Goal: Task Accomplishment & Management: Manage account settings

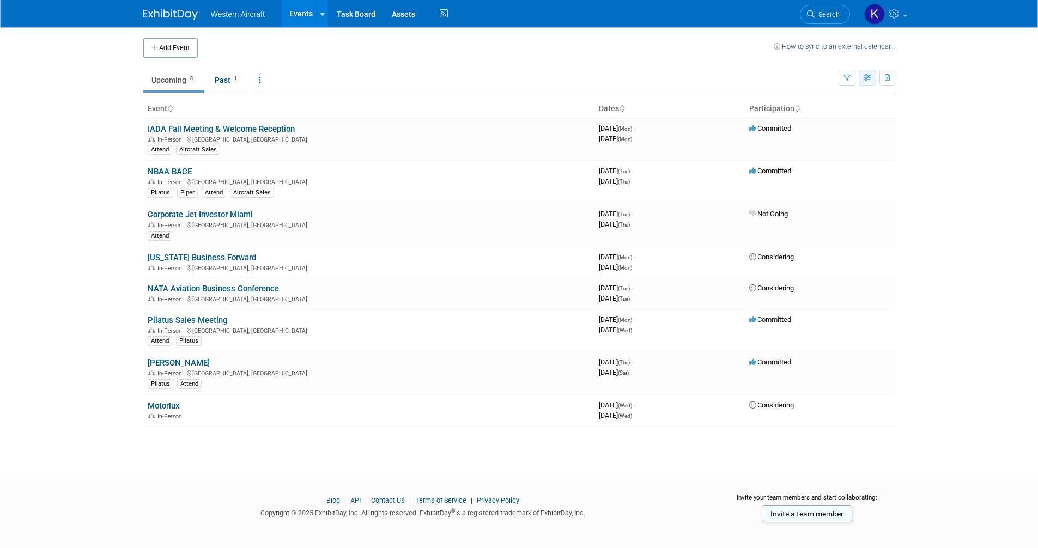
click at [867, 80] on icon "button" at bounding box center [868, 78] width 8 height 7
click at [820, 148] on link "Calendar View" at bounding box center [822, 149] width 92 height 15
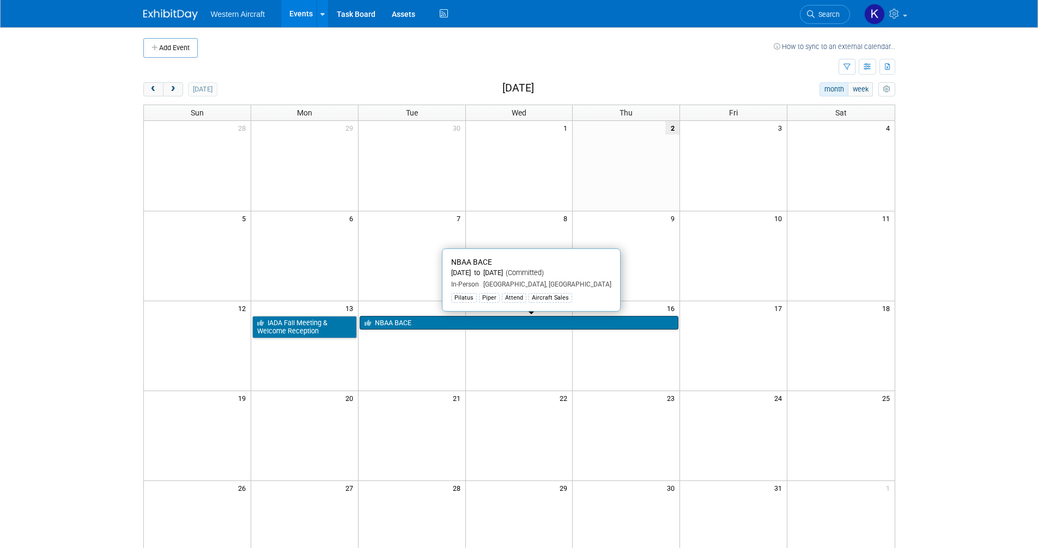
click at [388, 321] on link "NBAA BACE" at bounding box center [519, 323] width 319 height 14
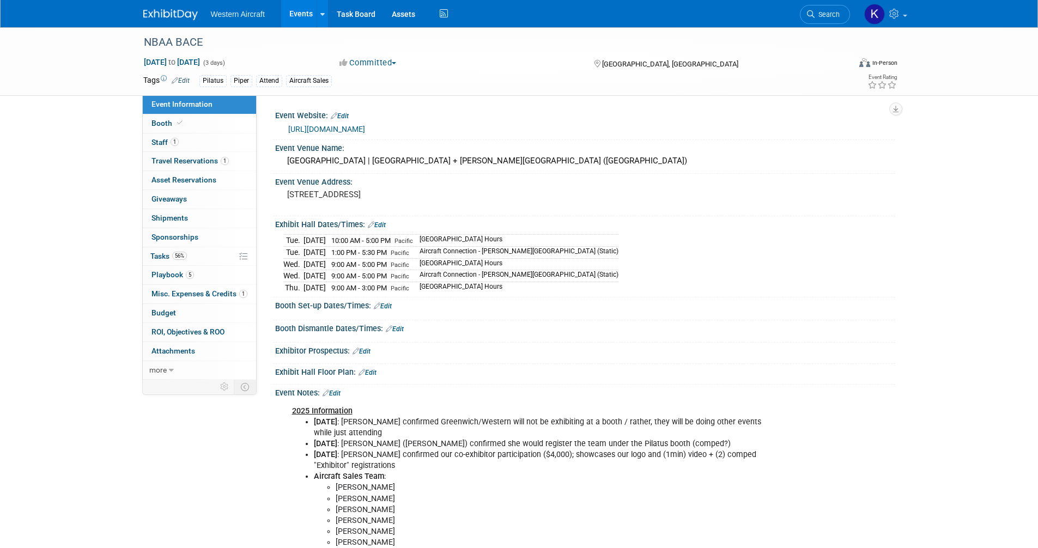
click at [307, 9] on link "Events" at bounding box center [301, 13] width 40 height 27
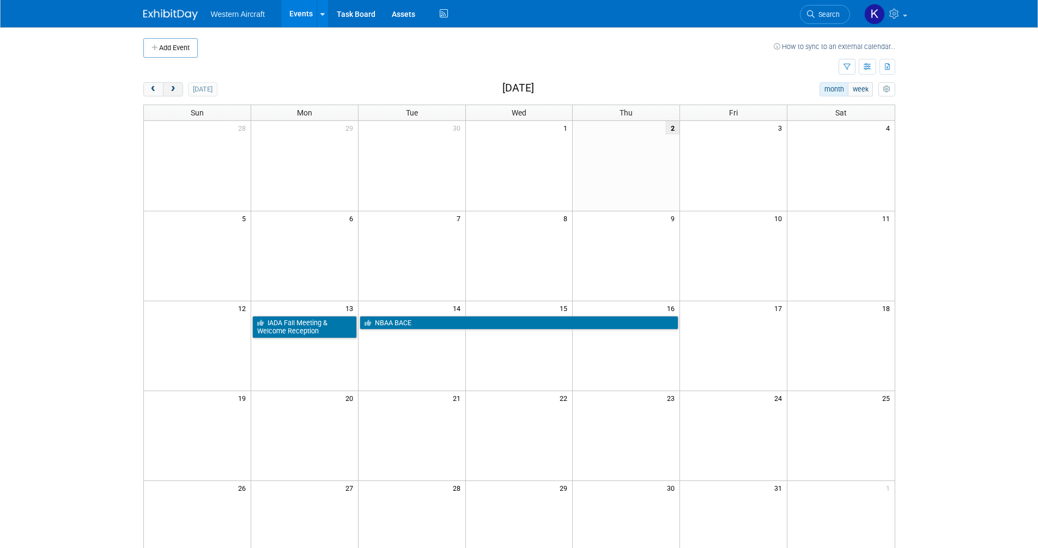
click at [174, 86] on span "next" at bounding box center [173, 89] width 8 height 7
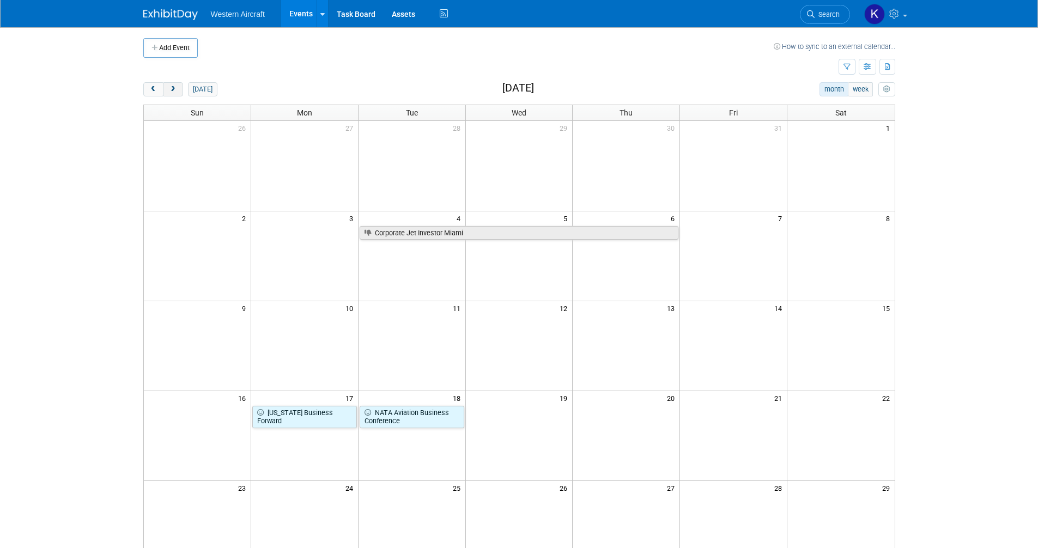
click at [174, 86] on span "next" at bounding box center [173, 89] width 8 height 7
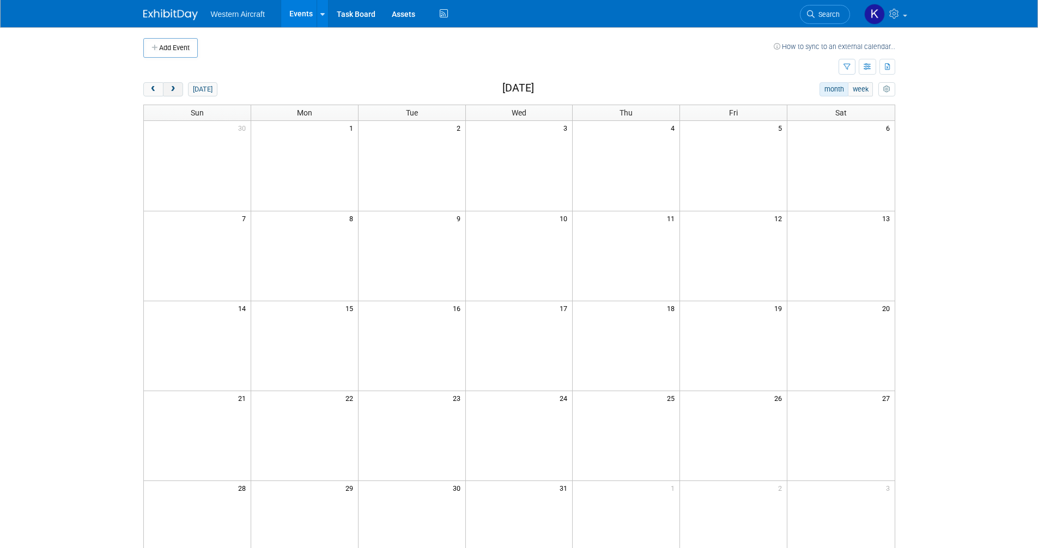
click at [174, 86] on span "next" at bounding box center [173, 89] width 8 height 7
click at [154, 89] on span "prev" at bounding box center [153, 89] width 8 height 7
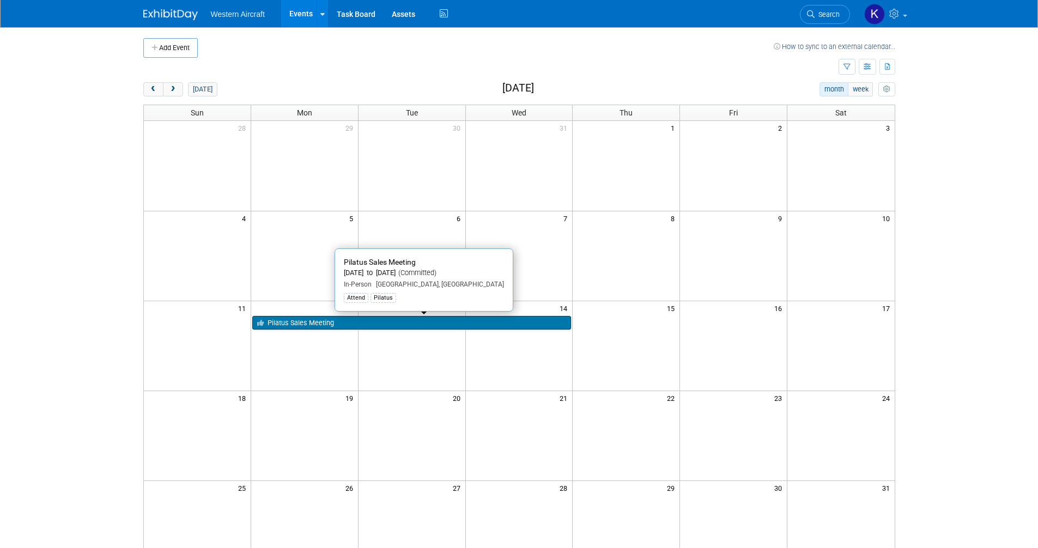
click at [329, 321] on link "Pilatus Sales Meeting" at bounding box center [411, 323] width 319 height 14
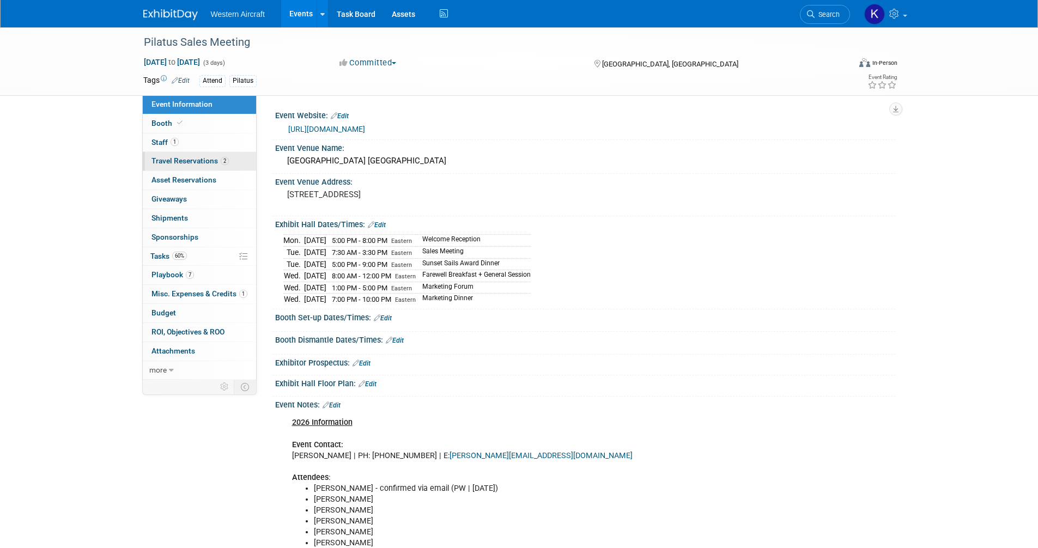
click at [168, 160] on span "Travel Reservations 2" at bounding box center [190, 160] width 77 height 9
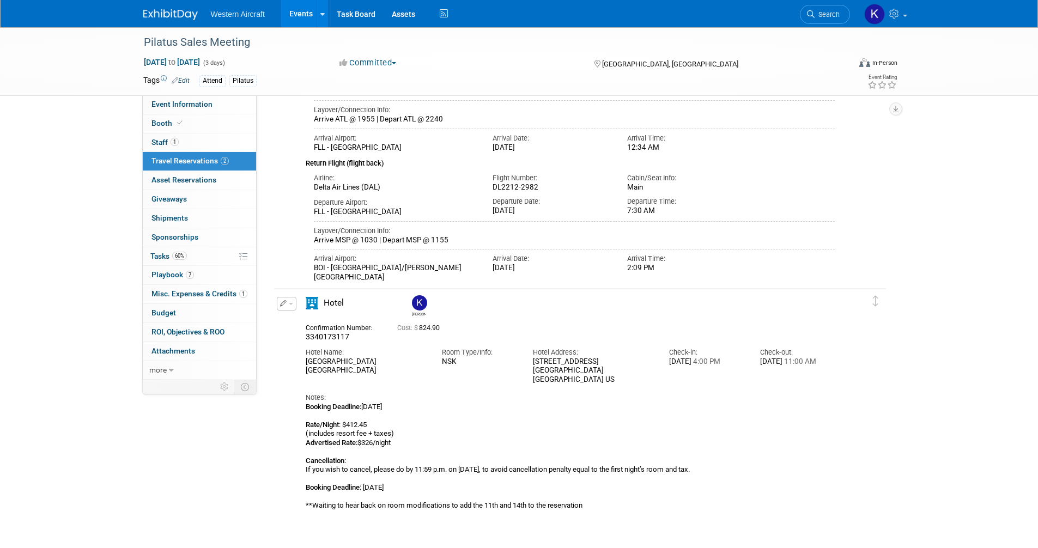
scroll to position [218, 0]
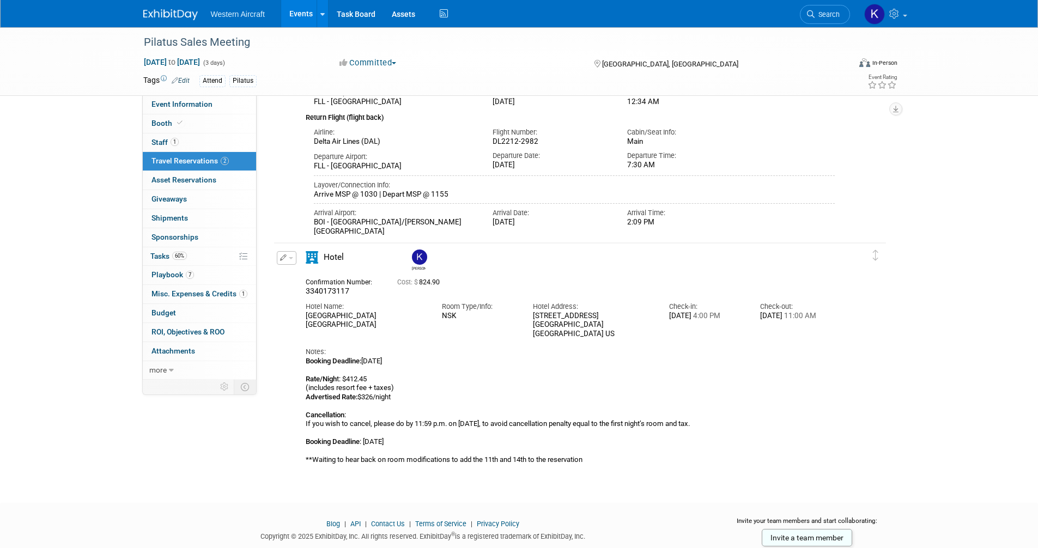
click at [281, 259] on icon "button" at bounding box center [283, 258] width 7 height 7
click at [301, 280] on button "Edit Reservation" at bounding box center [323, 277] width 92 height 16
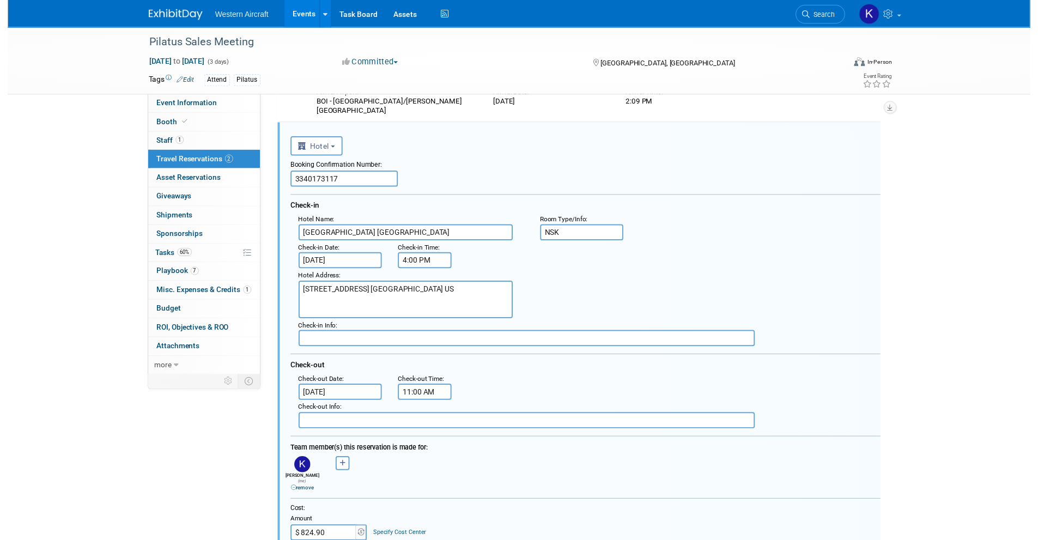
scroll to position [0, 0]
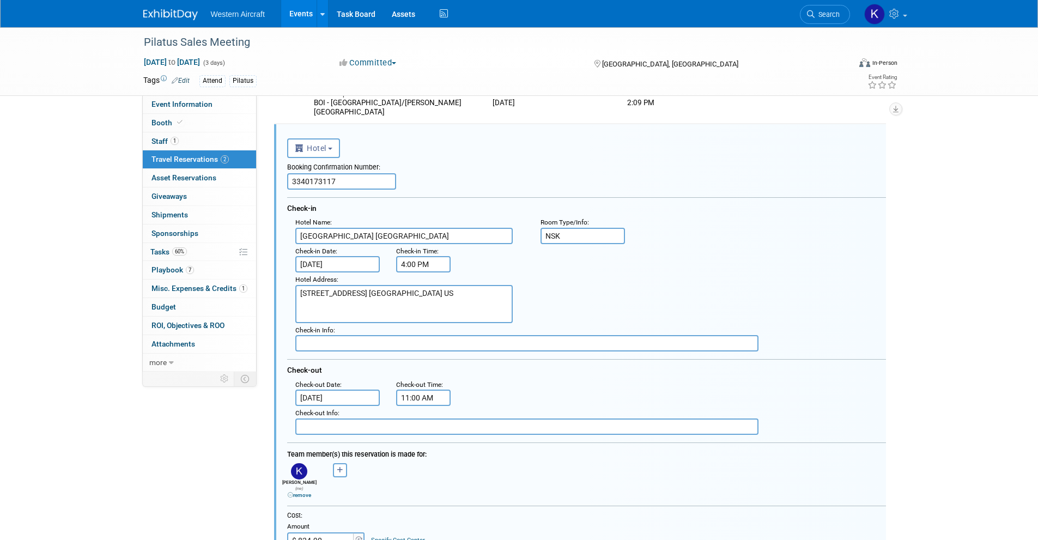
click at [332, 265] on input "Jan 11, 2026" at bounding box center [337, 264] width 85 height 16
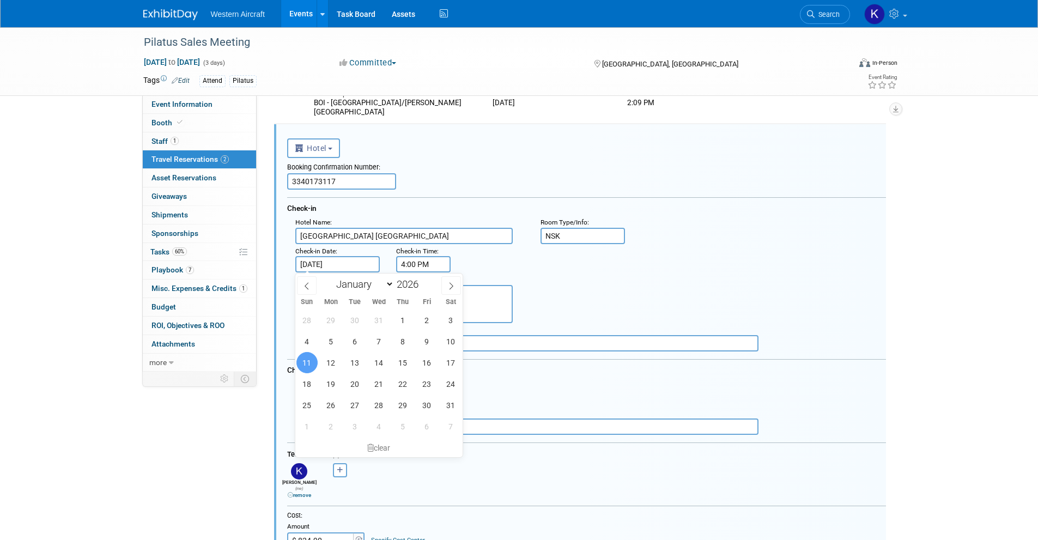
click at [606, 277] on div "Hotel Address : 505 N. Ft. Lauderdale Beach Blvd Fort Lauderdale, FL 33304 US" at bounding box center [590, 298] width 607 height 51
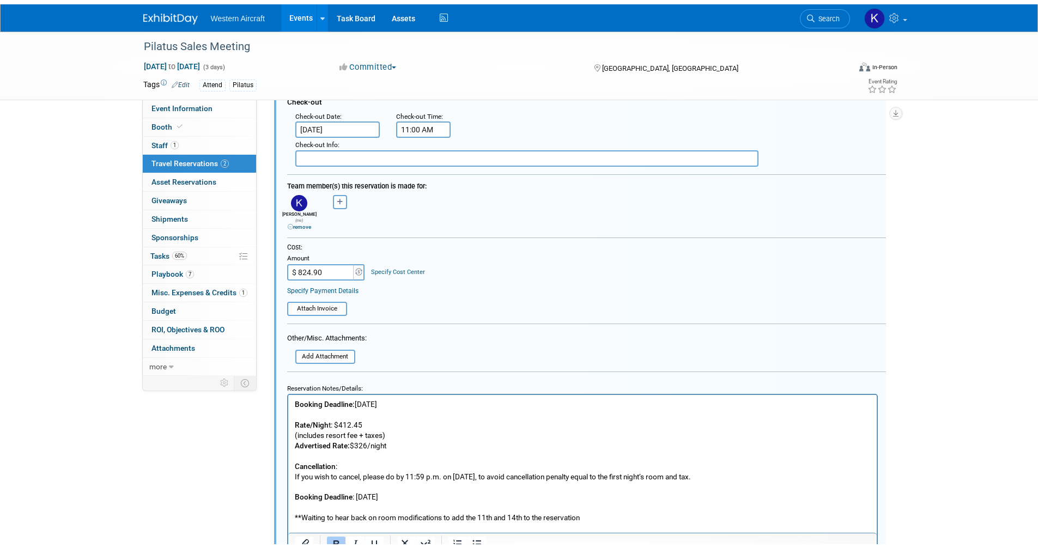
scroll to position [665, 0]
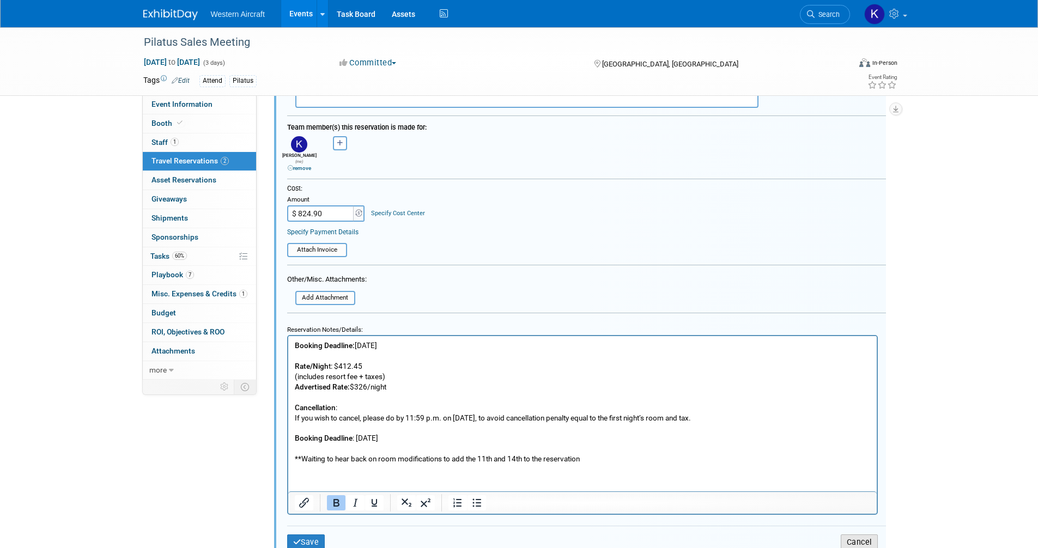
click at [868, 535] on button "Cancel" at bounding box center [859, 543] width 37 height 16
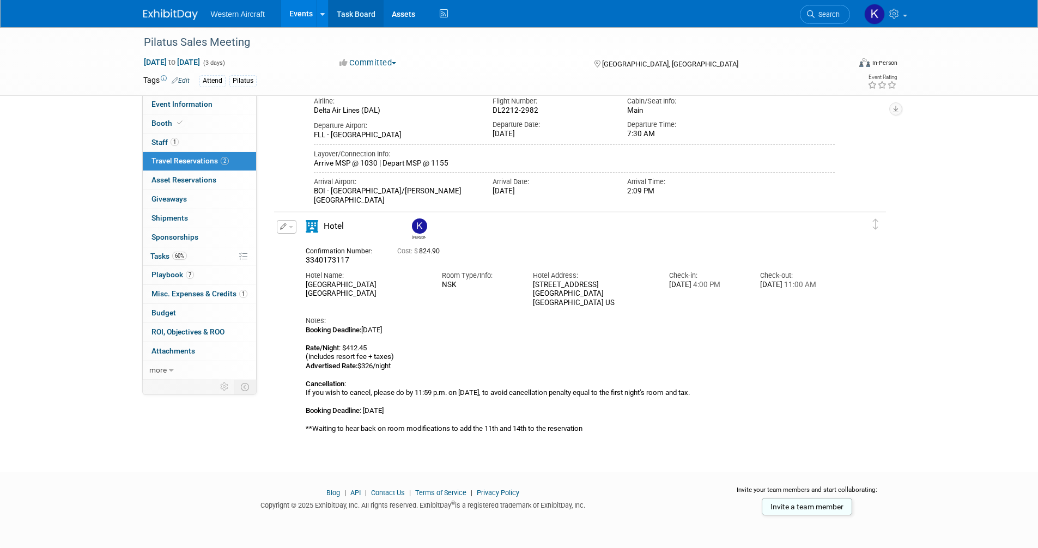
scroll to position [249, 0]
click at [304, 16] on link "Events" at bounding box center [301, 13] width 40 height 27
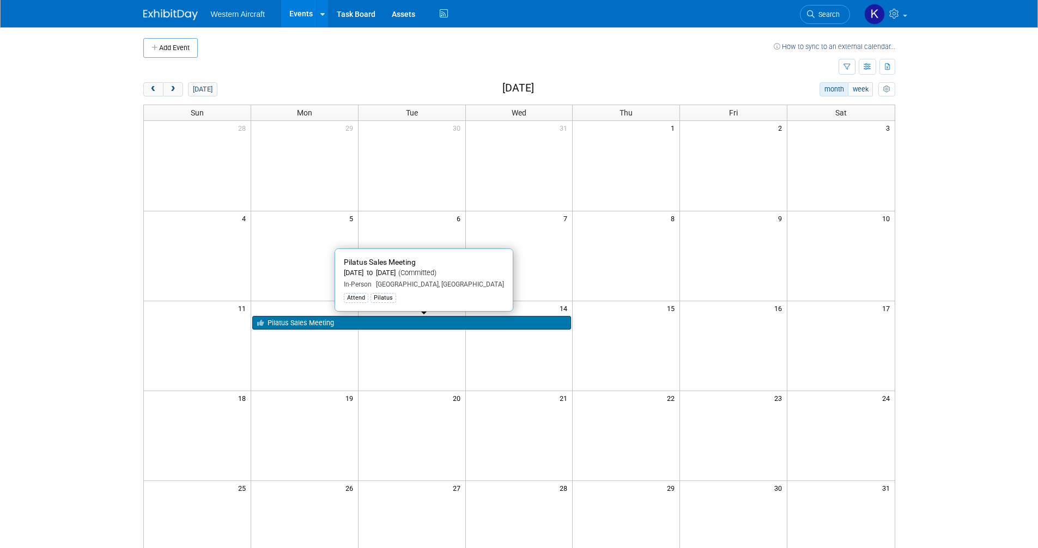
click at [328, 322] on link "Pilatus Sales Meeting" at bounding box center [411, 323] width 319 height 14
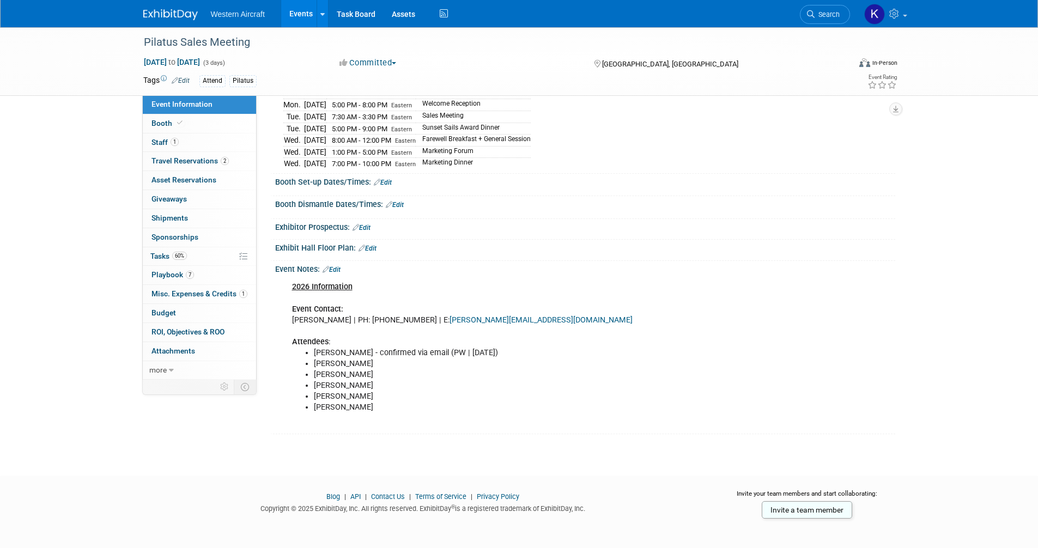
scroll to position [137, 0]
click at [202, 261] on link "60% Tasks 60%" at bounding box center [199, 256] width 113 height 19
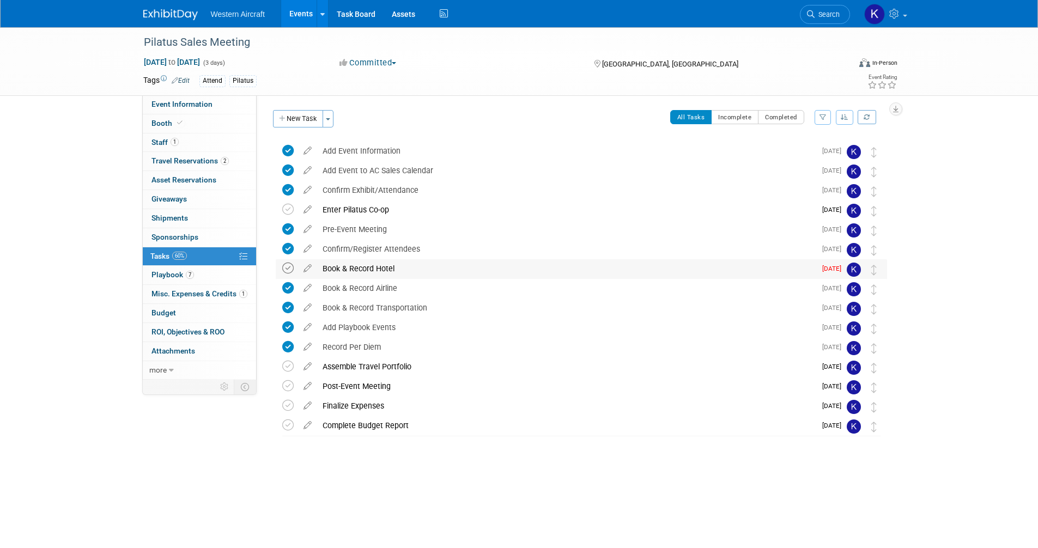
click at [286, 267] on icon at bounding box center [287, 268] width 11 height 11
click at [186, 160] on span "Travel Reservations 2" at bounding box center [190, 160] width 77 height 9
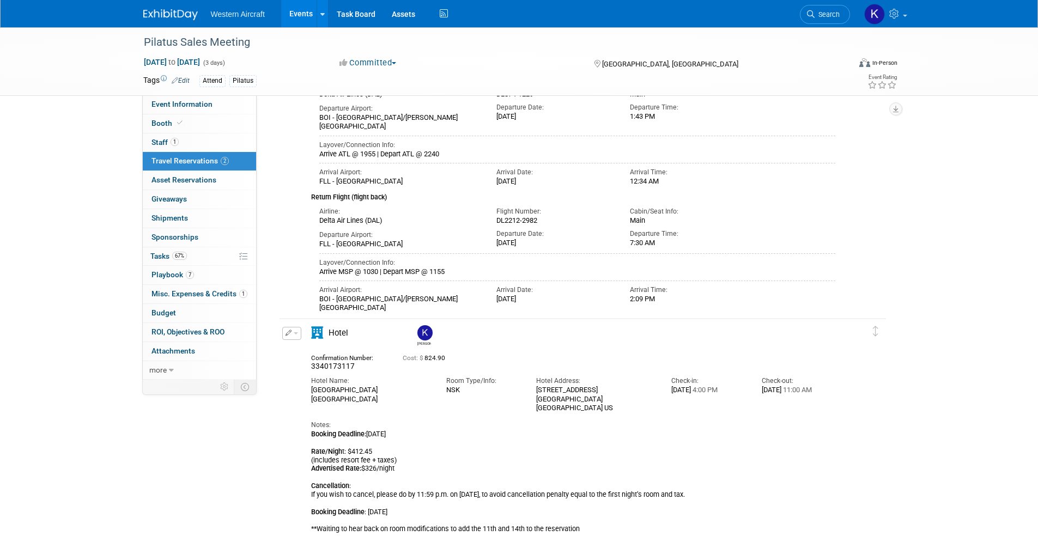
scroll to position [138, 0]
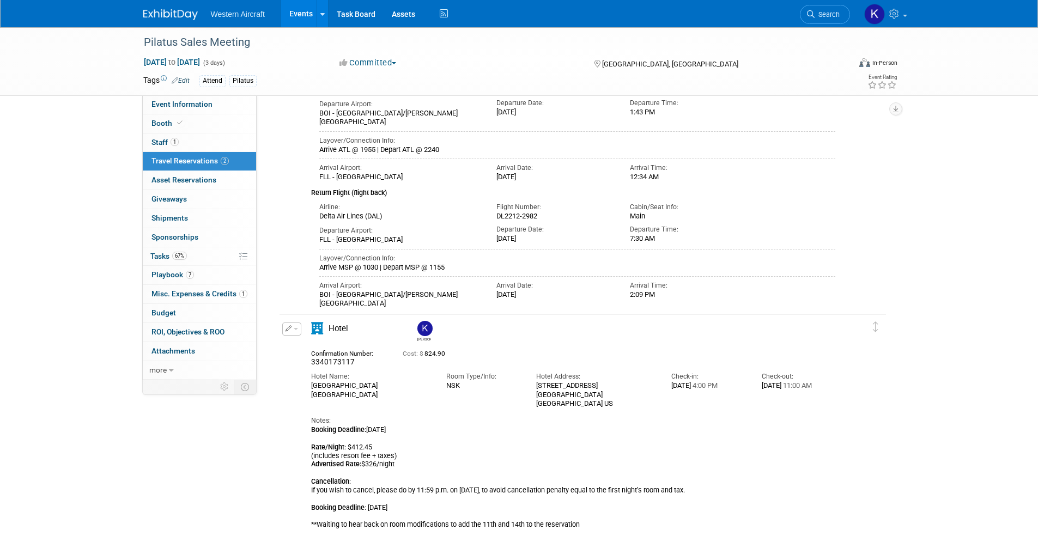
click at [288, 328] on icon "button" at bounding box center [289, 328] width 7 height 6
click at [309, 352] on button "Edit Reservation" at bounding box center [329, 348] width 92 height 16
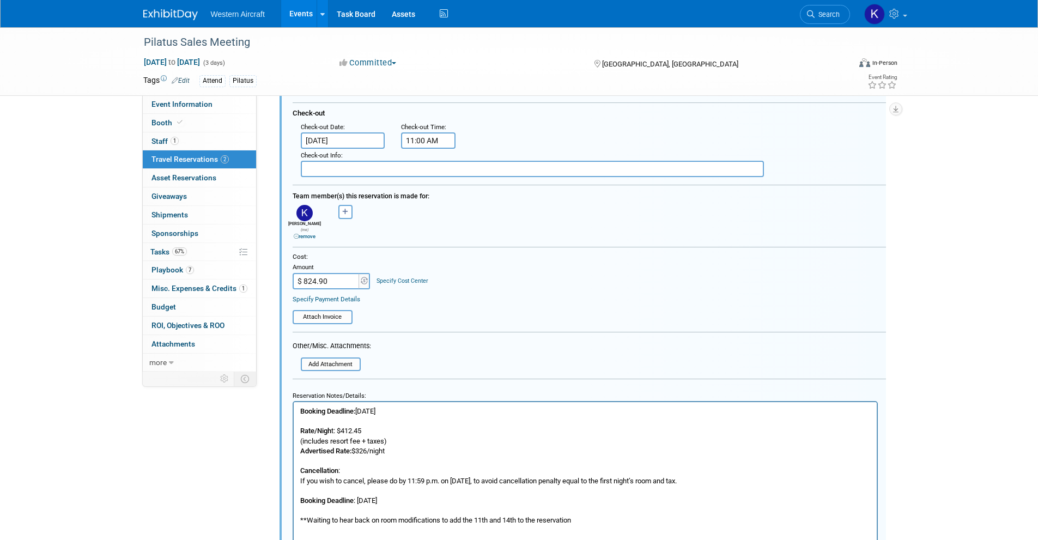
scroll to position [602, 0]
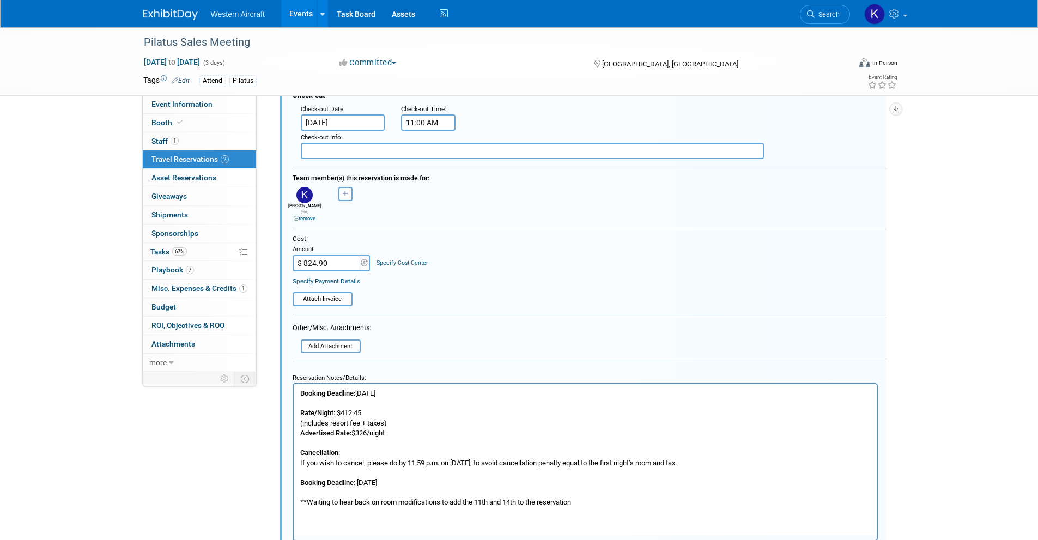
click at [343, 258] on input "$ 824.90" at bounding box center [327, 263] width 68 height 16
type input "$ 1,649.80"
click at [552, 295] on table "Attach Invoice" at bounding box center [590, 293] width 594 height 23
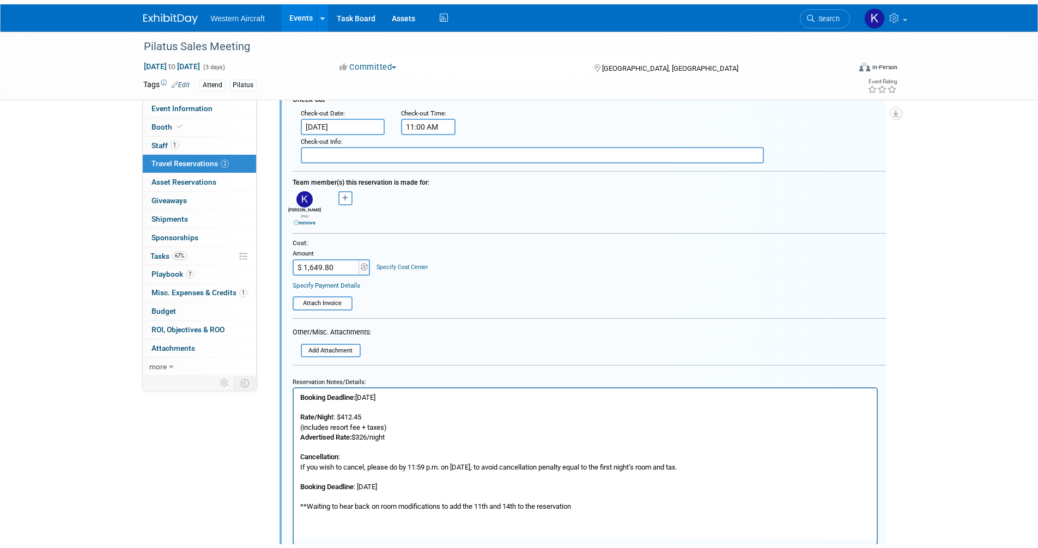
scroll to position [656, 0]
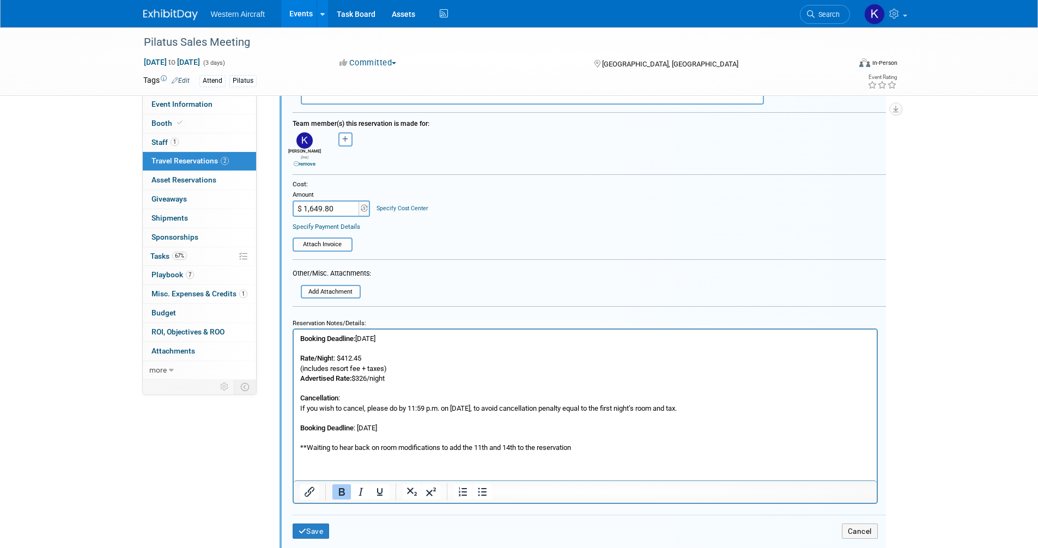
click at [391, 357] on p "Booking Deadline: December 22, 2025 Rate/Nigh t: $412.45 (includes resort fee +…" at bounding box center [585, 393] width 571 height 119
click at [383, 377] on p "Booking Deadline: December 22, 2025 Rate/Nigh t: $412.45 (includes resort fee +…" at bounding box center [585, 393] width 571 height 119
click at [370, 376] on p "Booking Deadline: December 22, 2025 Rate/Nigh t: $412.45 (includes resort fee +…" at bounding box center [585, 393] width 571 height 119
click at [402, 377] on p "Booking Deadline: December 22, 2025 Rate/Nigh t: $412.45 (includes resort fee +…" at bounding box center [585, 393] width 571 height 119
click at [430, 339] on p "Booking Deadline: December 22, 2025 Rate/Nigh t: $412.45 (includes resort fee +…" at bounding box center [585, 393] width 571 height 119
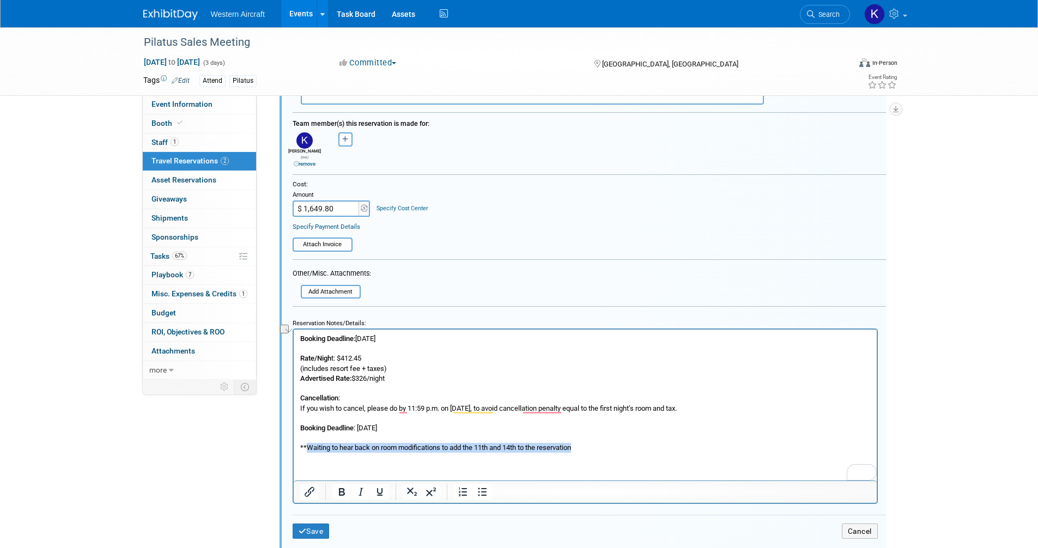
drag, startPoint x: 582, startPoint y: 448, endPoint x: 307, endPoint y: 447, distance: 275.3
click at [307, 447] on p "Booking Deadline: December 22, 2025 Rate/Nigh t: $412.45 (includes resort fee +…" at bounding box center [585, 393] width 571 height 119
click at [553, 412] on p "Booking Deadline: December 22, 2025 Rate/Nigh t: $412.45 (includes resort fee +…" at bounding box center [585, 393] width 571 height 119
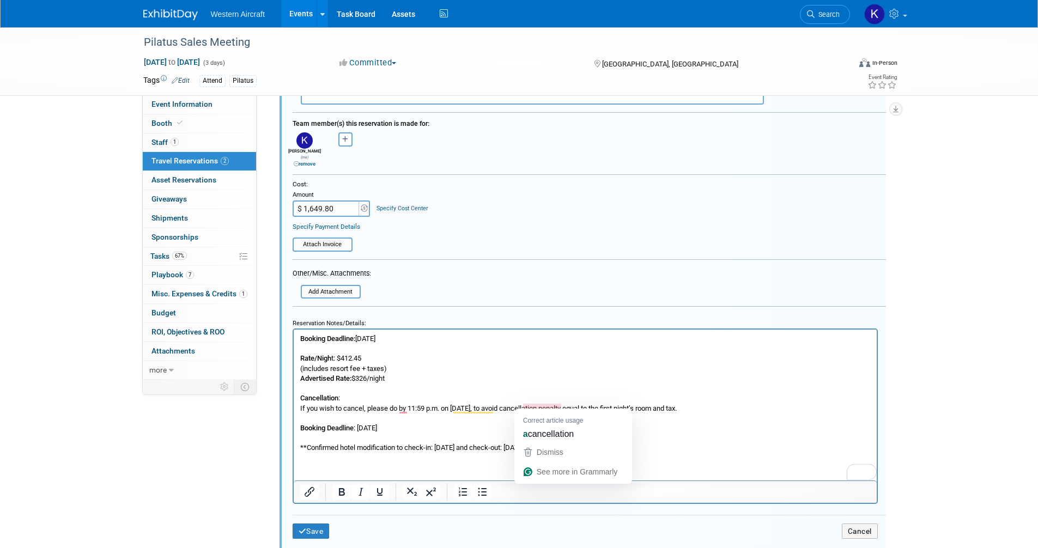
click at [455, 430] on p "Booking Deadline: December 22, 2025 Rate/Nigh t: $412.45 (includes resort fee +…" at bounding box center [585, 393] width 571 height 119
drag, startPoint x: 303, startPoint y: 446, endPoint x: 331, endPoint y: 448, distance: 28.4
click at [304, 446] on p "Booking Deadline: December 22, 2025 Rate/Nigh t: $412.45 (includes resort fee +…" at bounding box center [585, 393] width 571 height 119
click at [310, 532] on button "Save" at bounding box center [311, 532] width 37 height 16
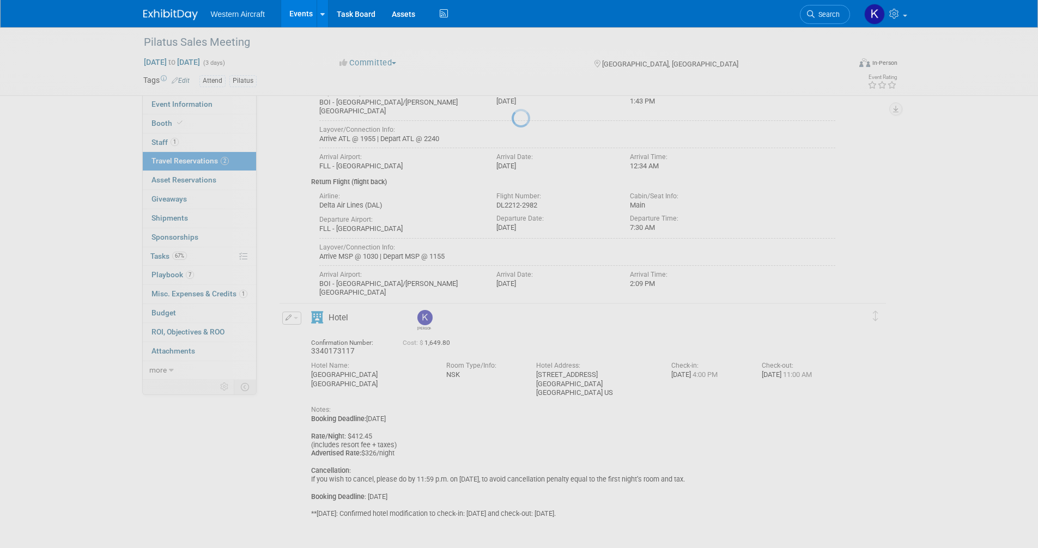
scroll to position [138, 0]
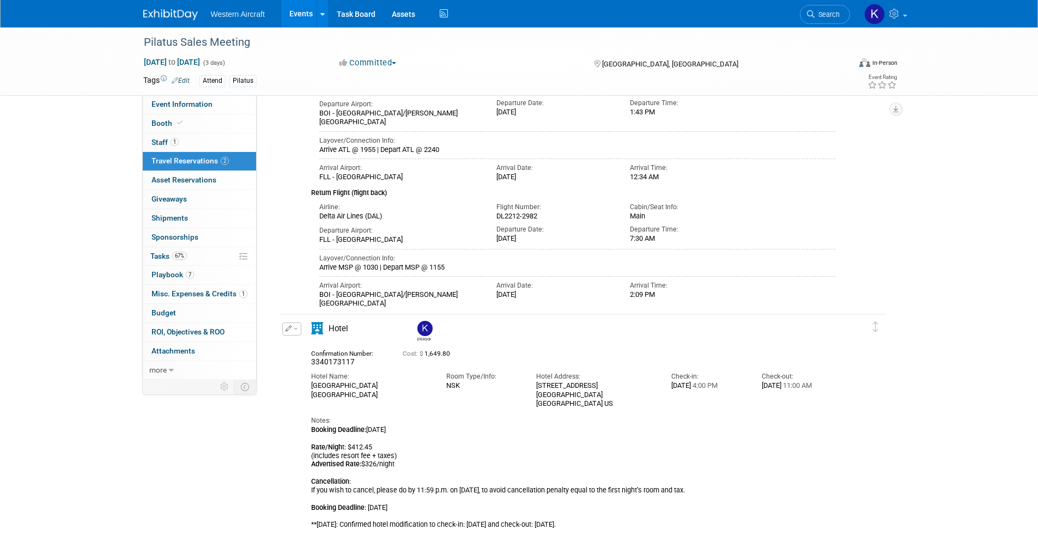
click at [294, 14] on link "Events" at bounding box center [301, 13] width 40 height 27
